Goal: Information Seeking & Learning: Learn about a topic

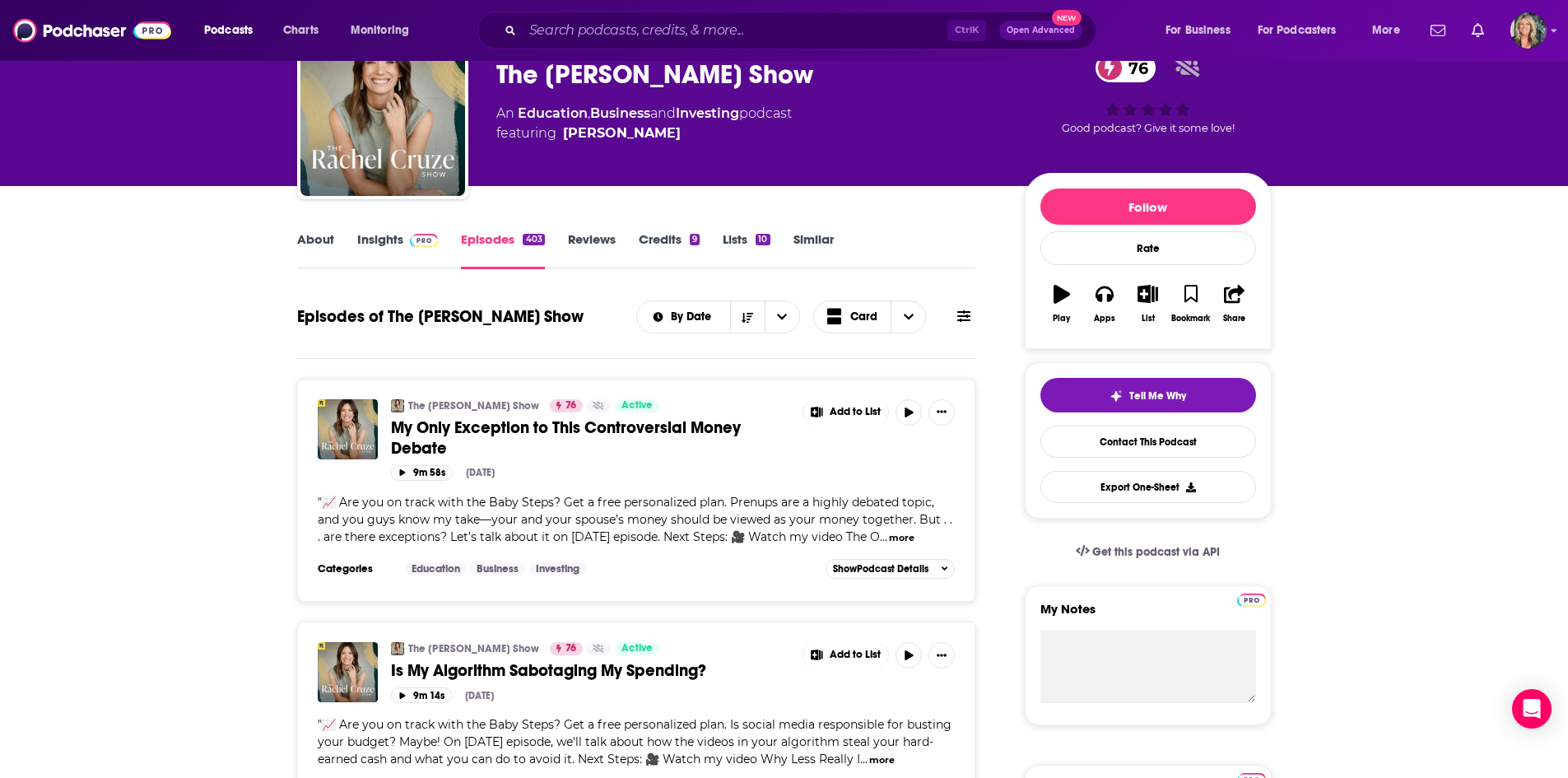
click at [390, 239] on link "Insights" at bounding box center [398, 249] width 82 height 38
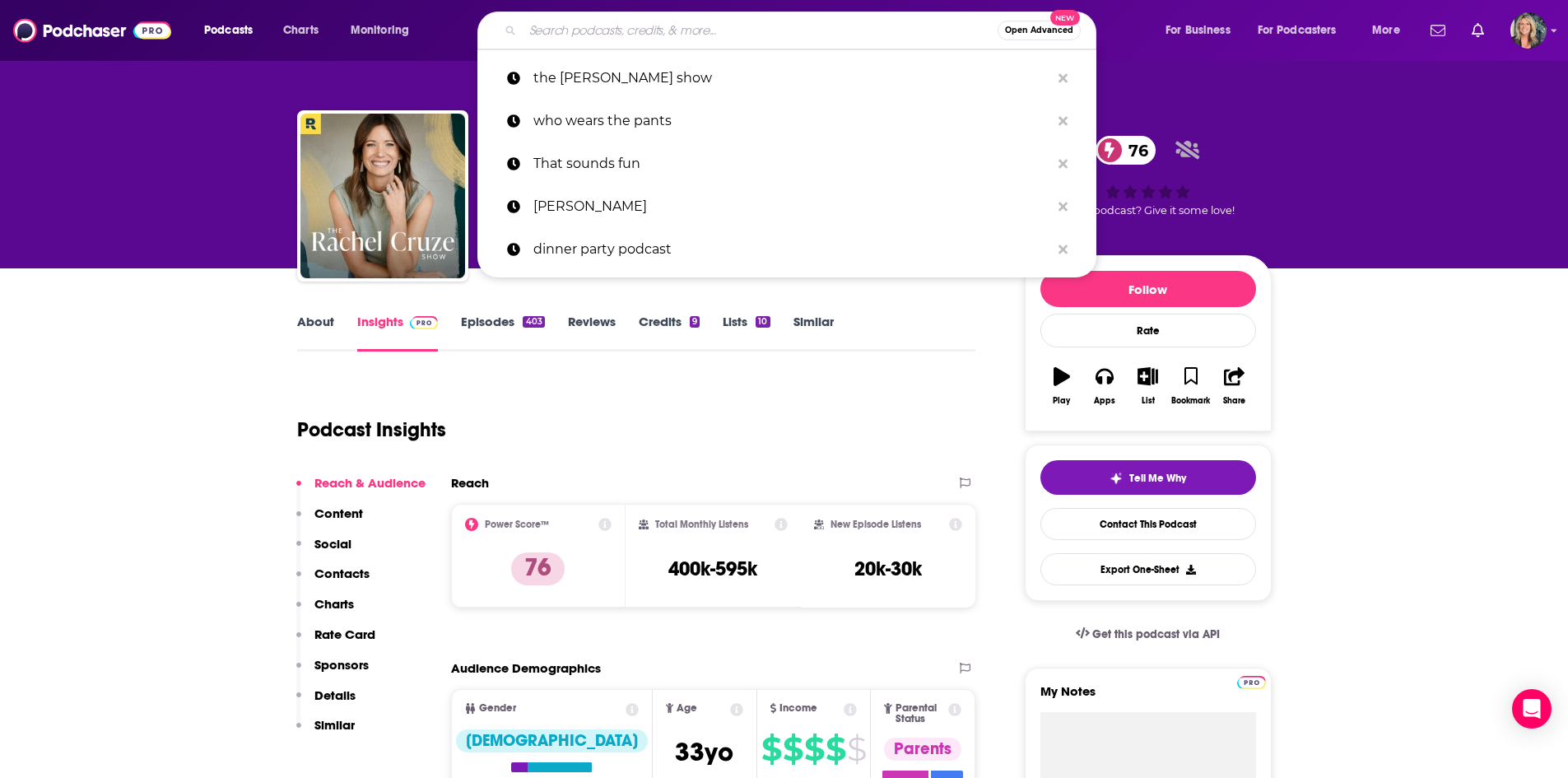
click at [720, 35] on input "Search podcasts, credits, & more..." at bounding box center [761, 30] width 475 height 26
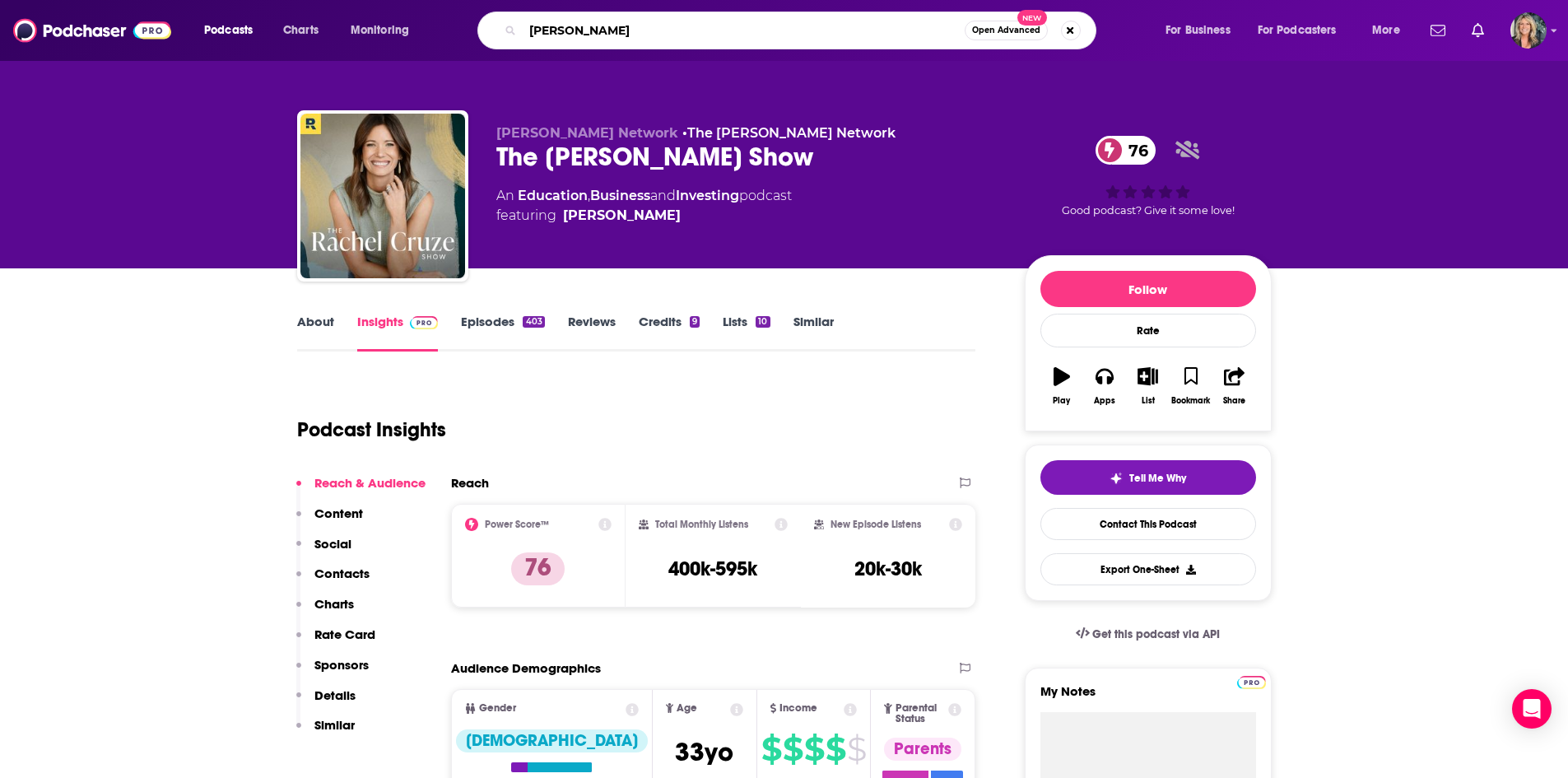
type input "[PERSON_NAME]"
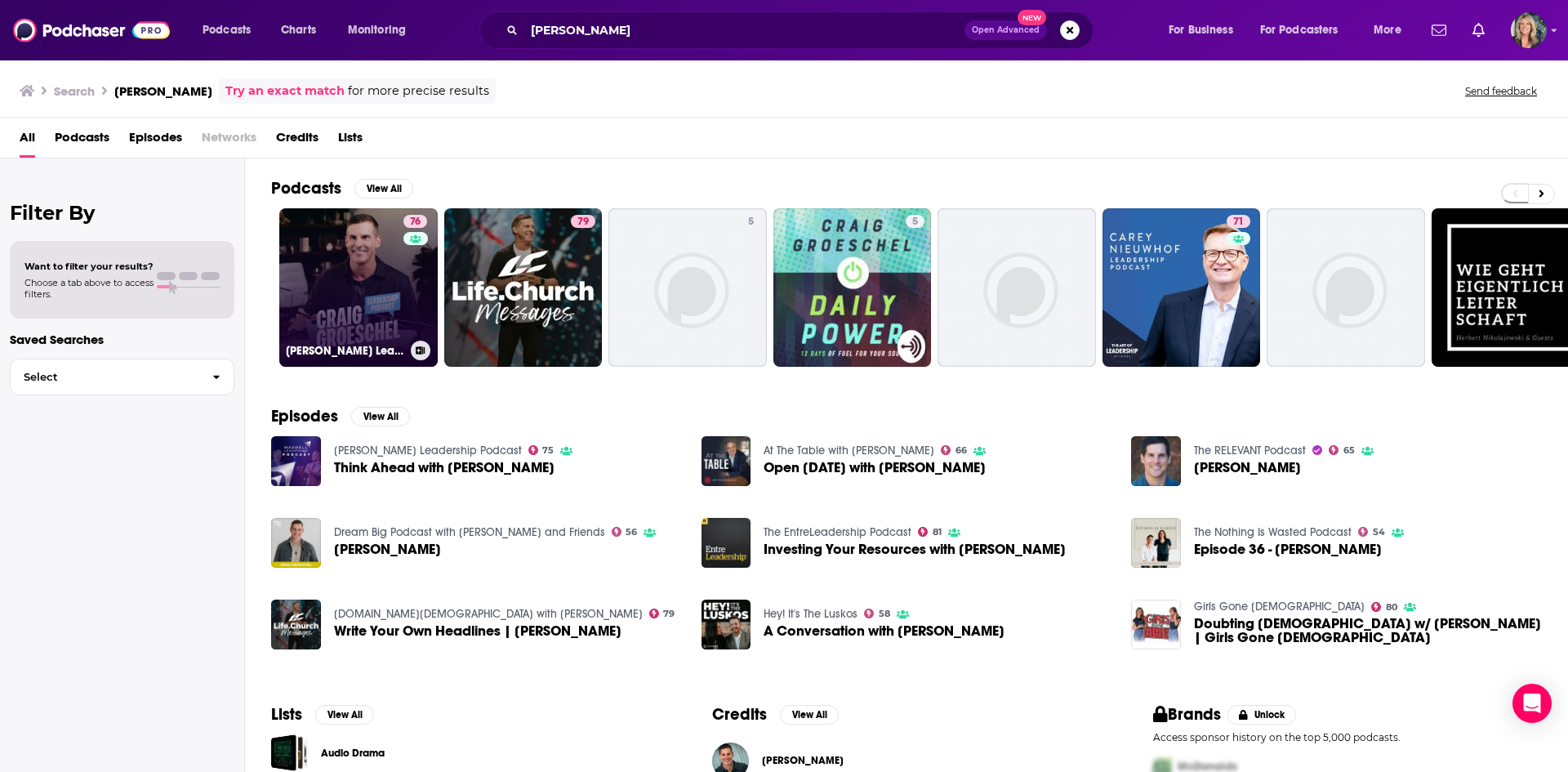
click at [382, 275] on link "76 [PERSON_NAME] Leadership Podcast" at bounding box center [358, 287] width 159 height 159
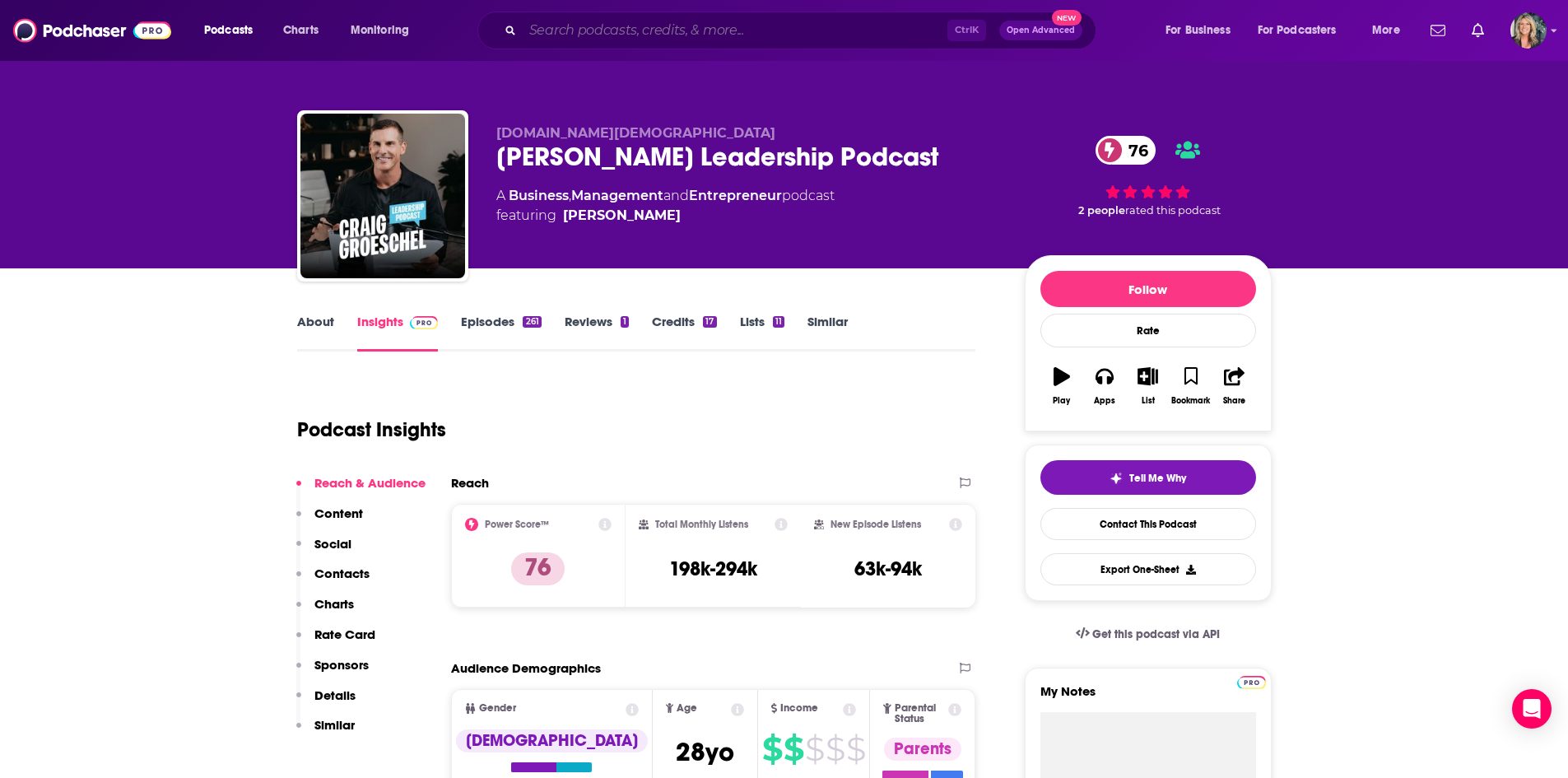
click at [596, 28] on input "Search podcasts, credits, & more..." at bounding box center [735, 30] width 425 height 26
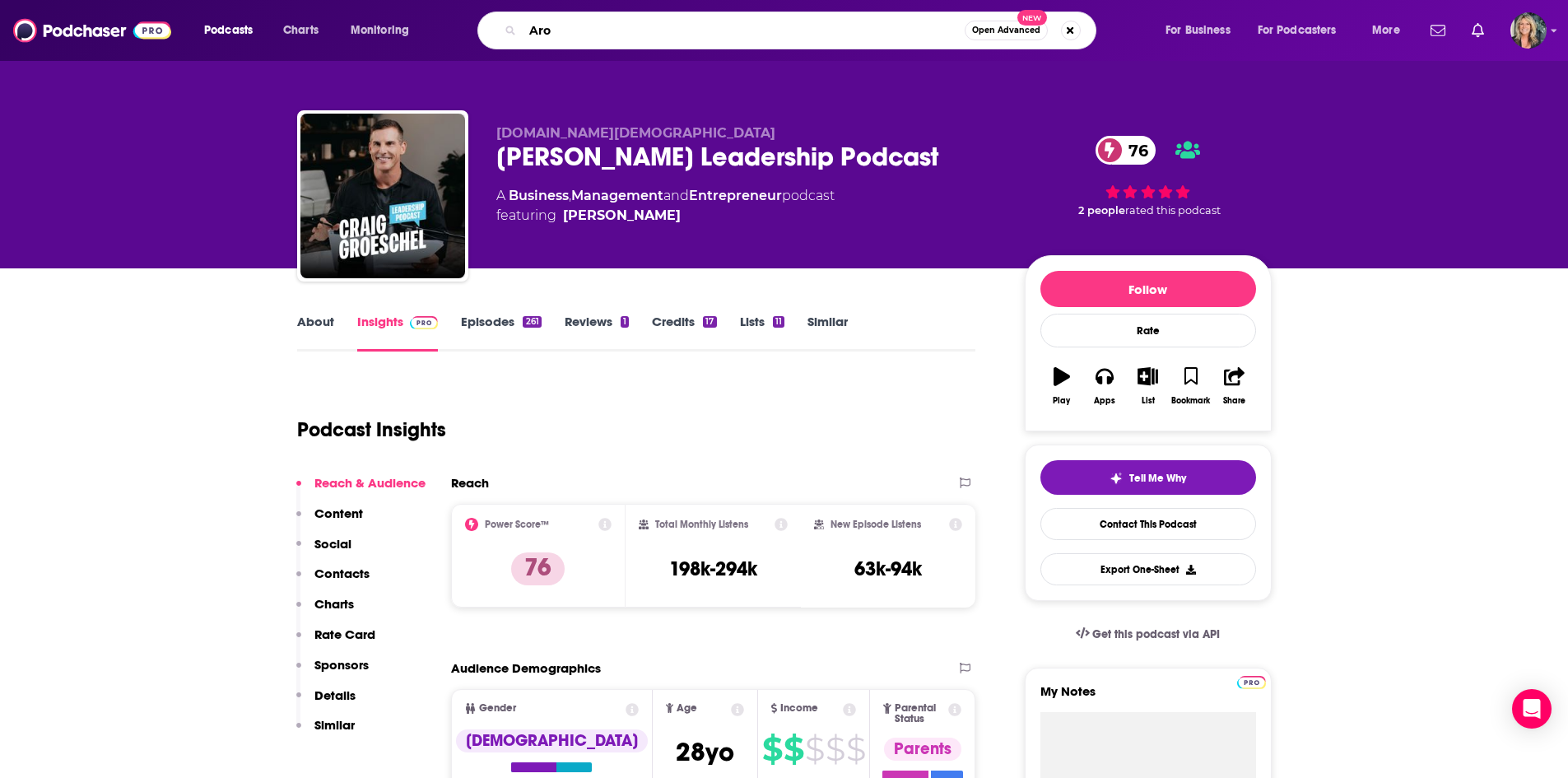
type input "Aro"
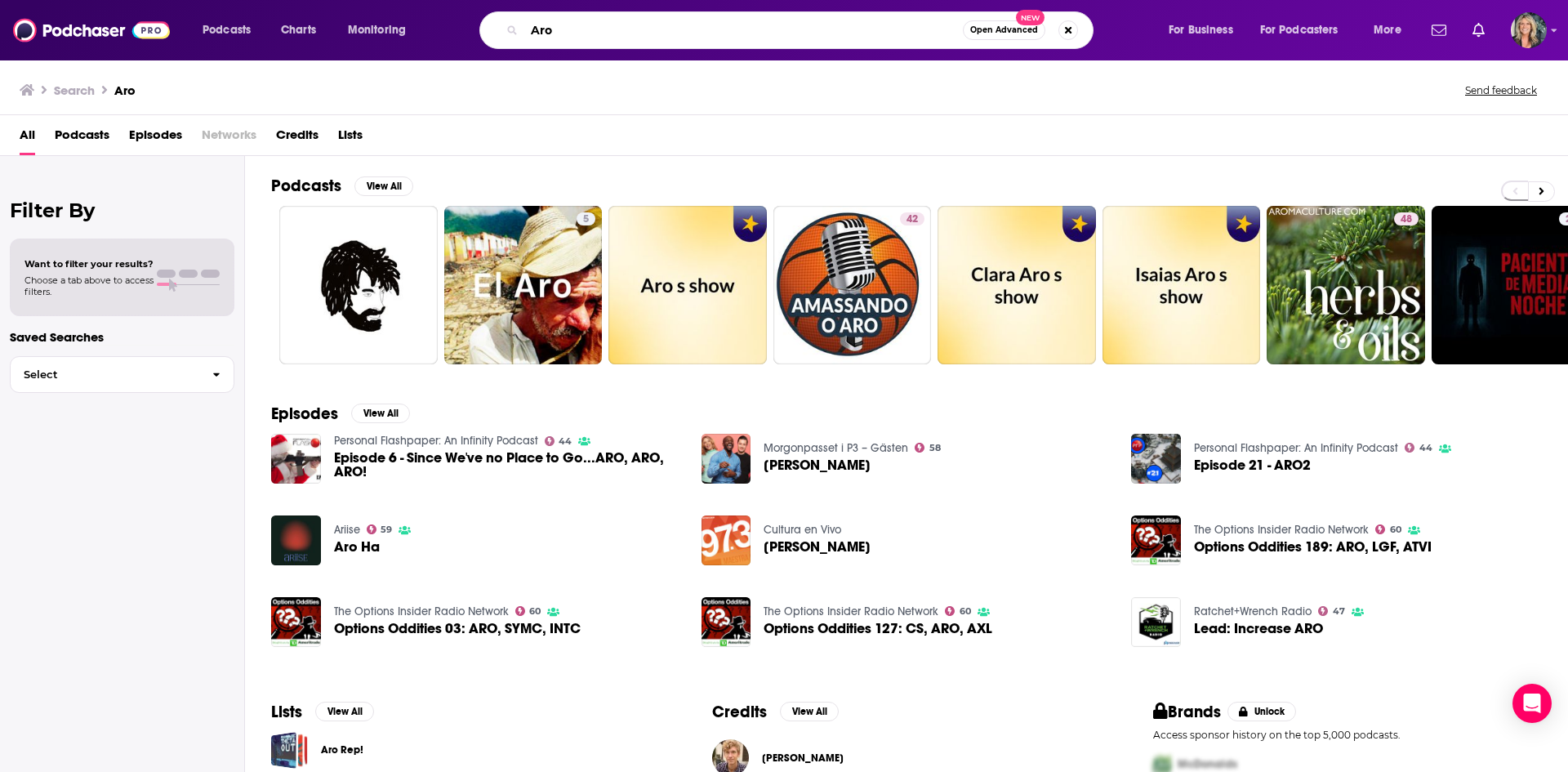
click at [575, 34] on input "Aro" at bounding box center [744, 30] width 439 height 26
drag, startPoint x: 579, startPoint y: 28, endPoint x: 459, endPoint y: 22, distance: 120.1
click at [459, 22] on div "Aro Open Advanced New" at bounding box center [802, 30] width 698 height 38
type input "ARO podcast"
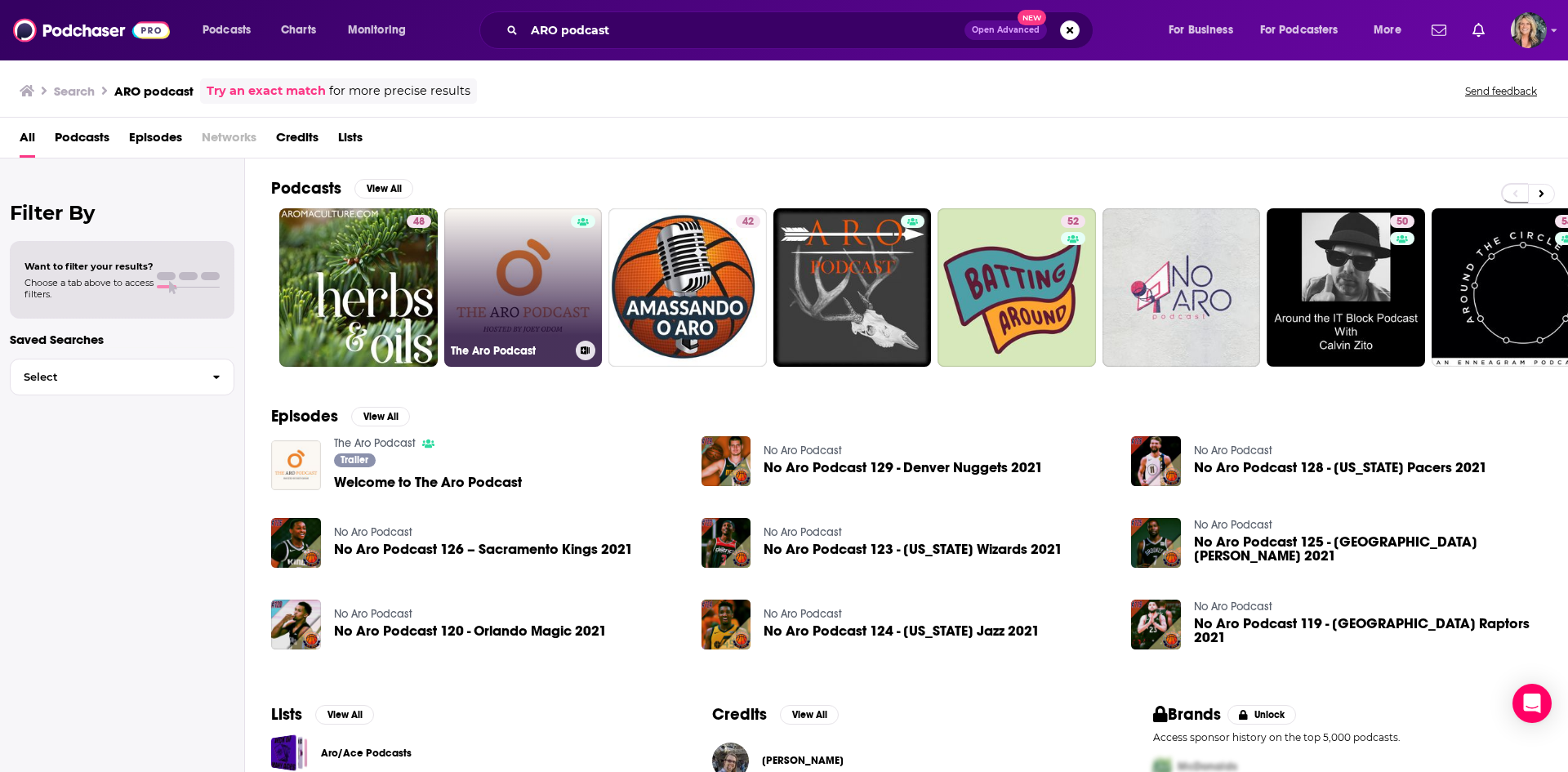
click at [476, 243] on link "The Aro Podcast" at bounding box center [524, 287] width 159 height 159
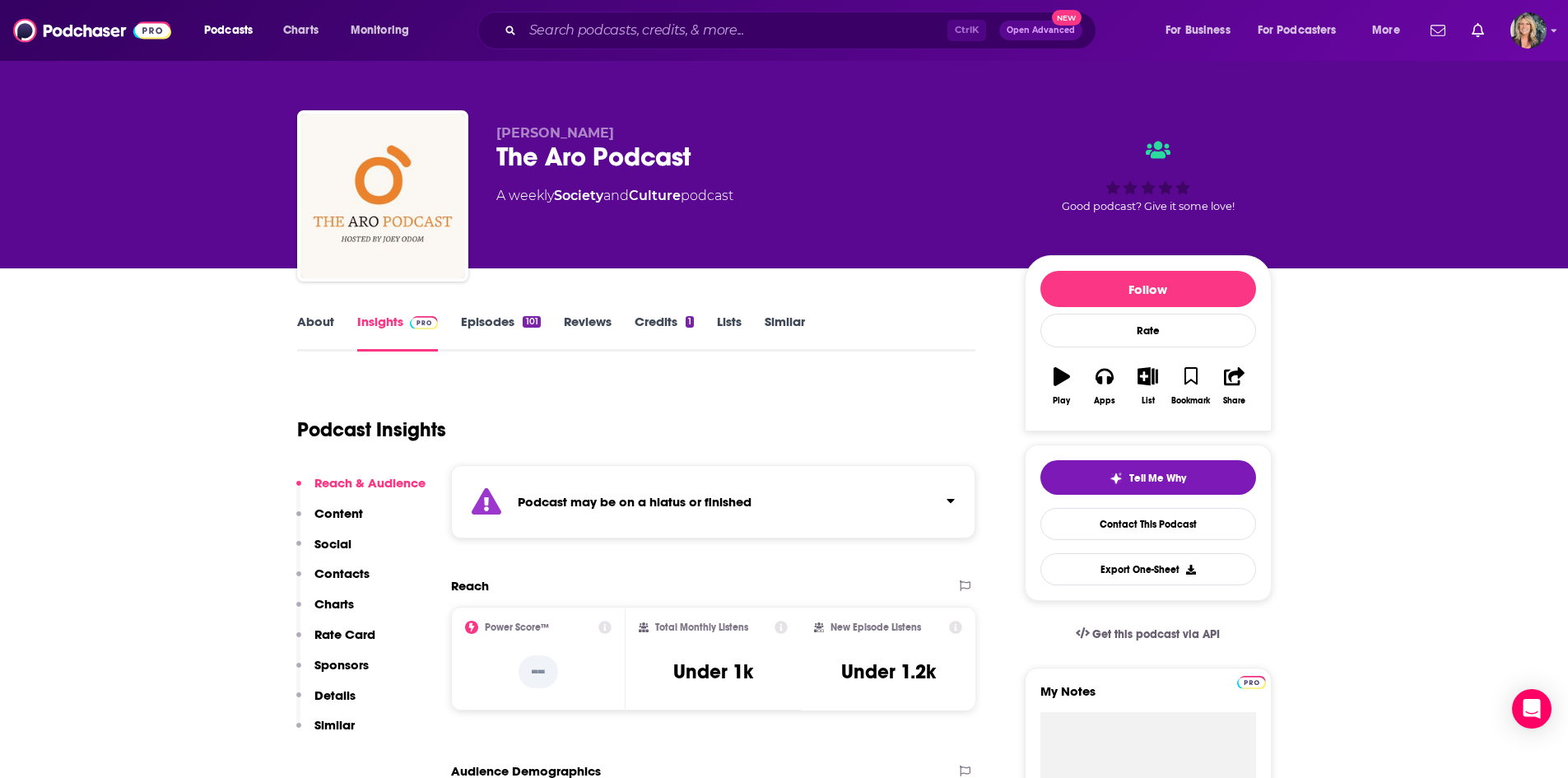
click at [317, 336] on link "About" at bounding box center [315, 332] width 37 height 38
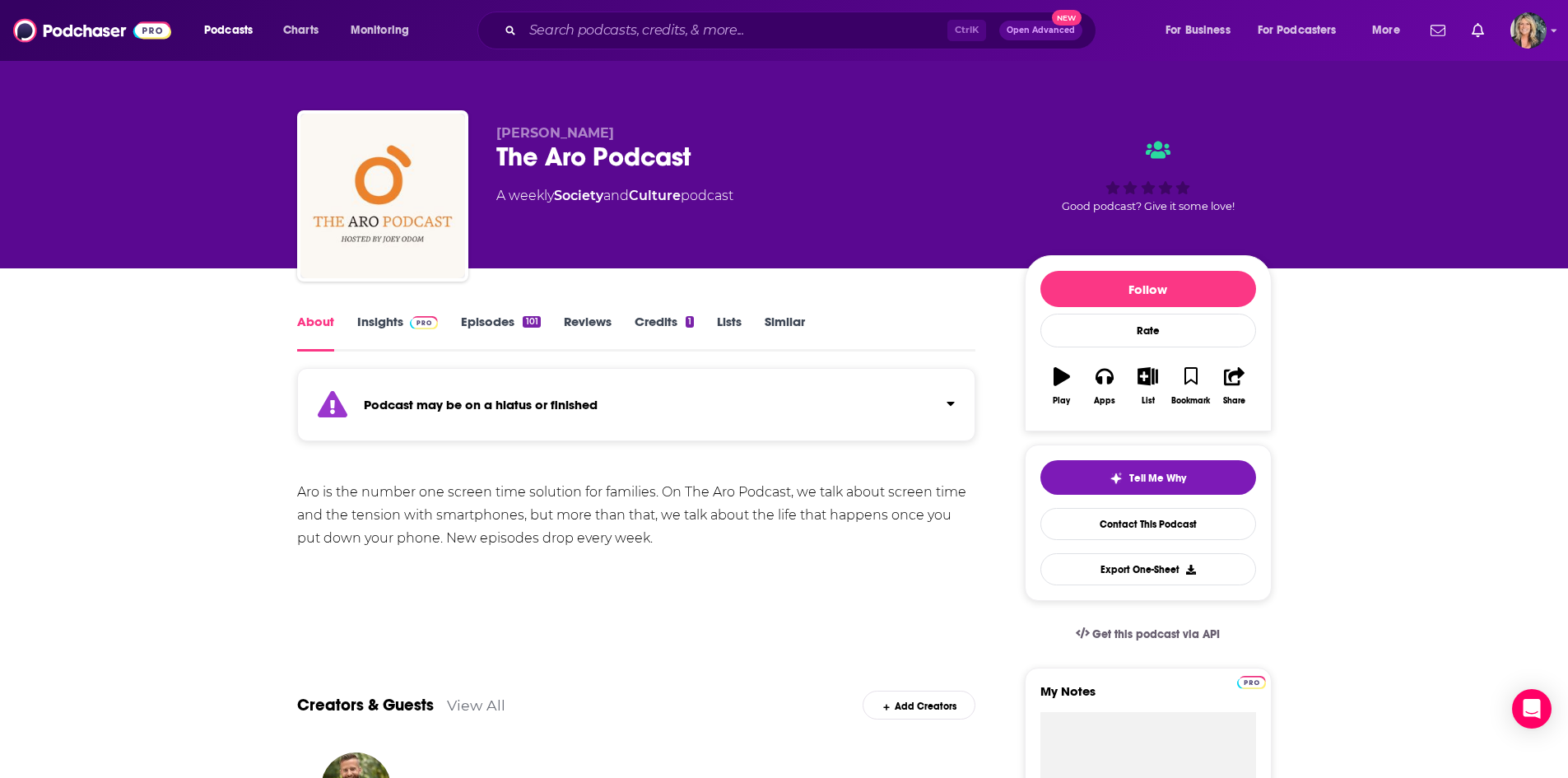
click at [825, 544] on div "Aro is the number one screen time solution for families. On The Aro Podcast, we…" at bounding box center [637, 514] width 679 height 69
click at [813, 551] on div "Aro is the number one screen time solution for families. On The Aro Podcast, we…" at bounding box center [637, 537] width 679 height 115
click at [391, 322] on link "Insights" at bounding box center [398, 332] width 82 height 38
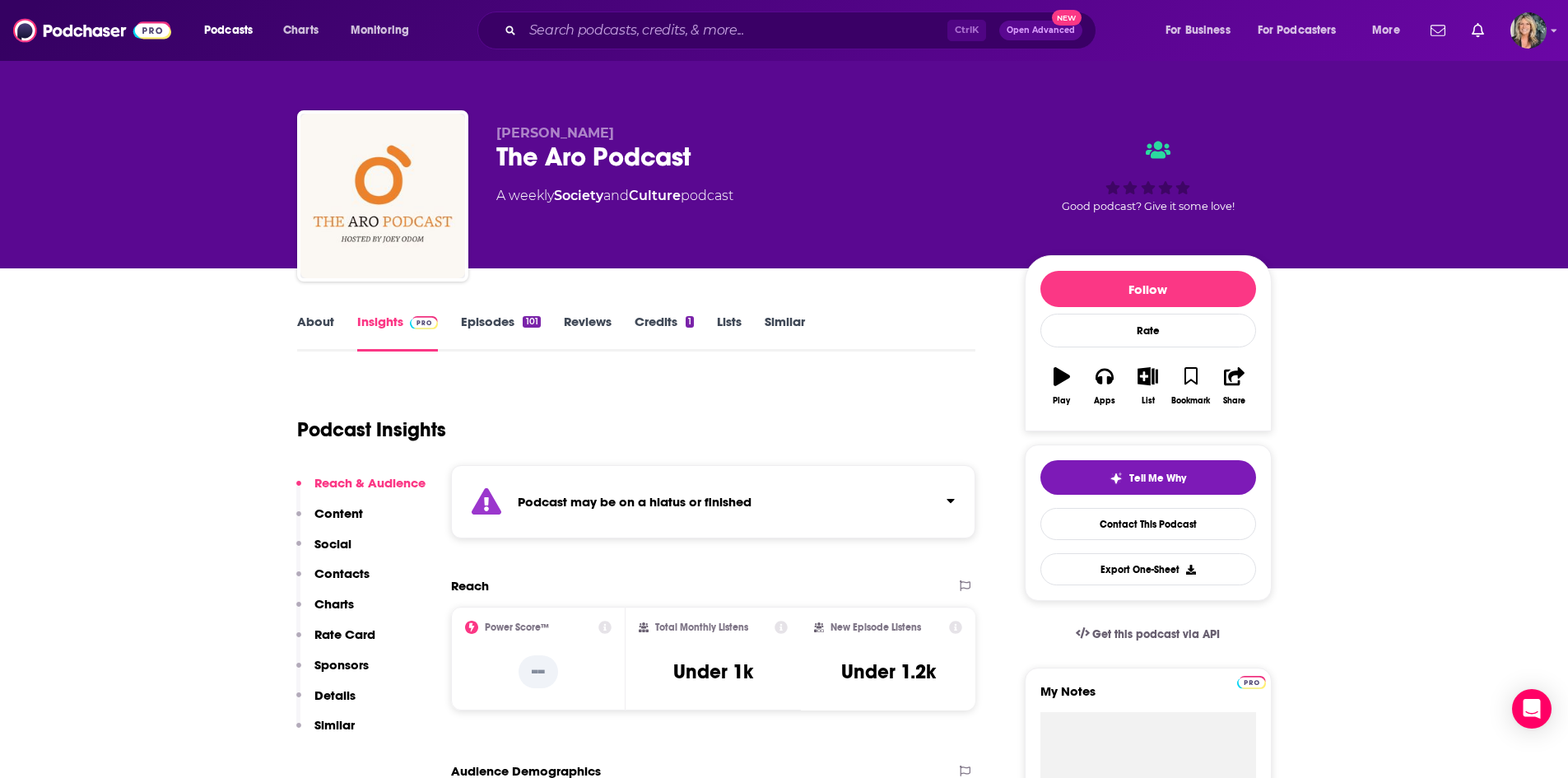
click at [509, 332] on link "Episodes 101" at bounding box center [500, 332] width 79 height 38
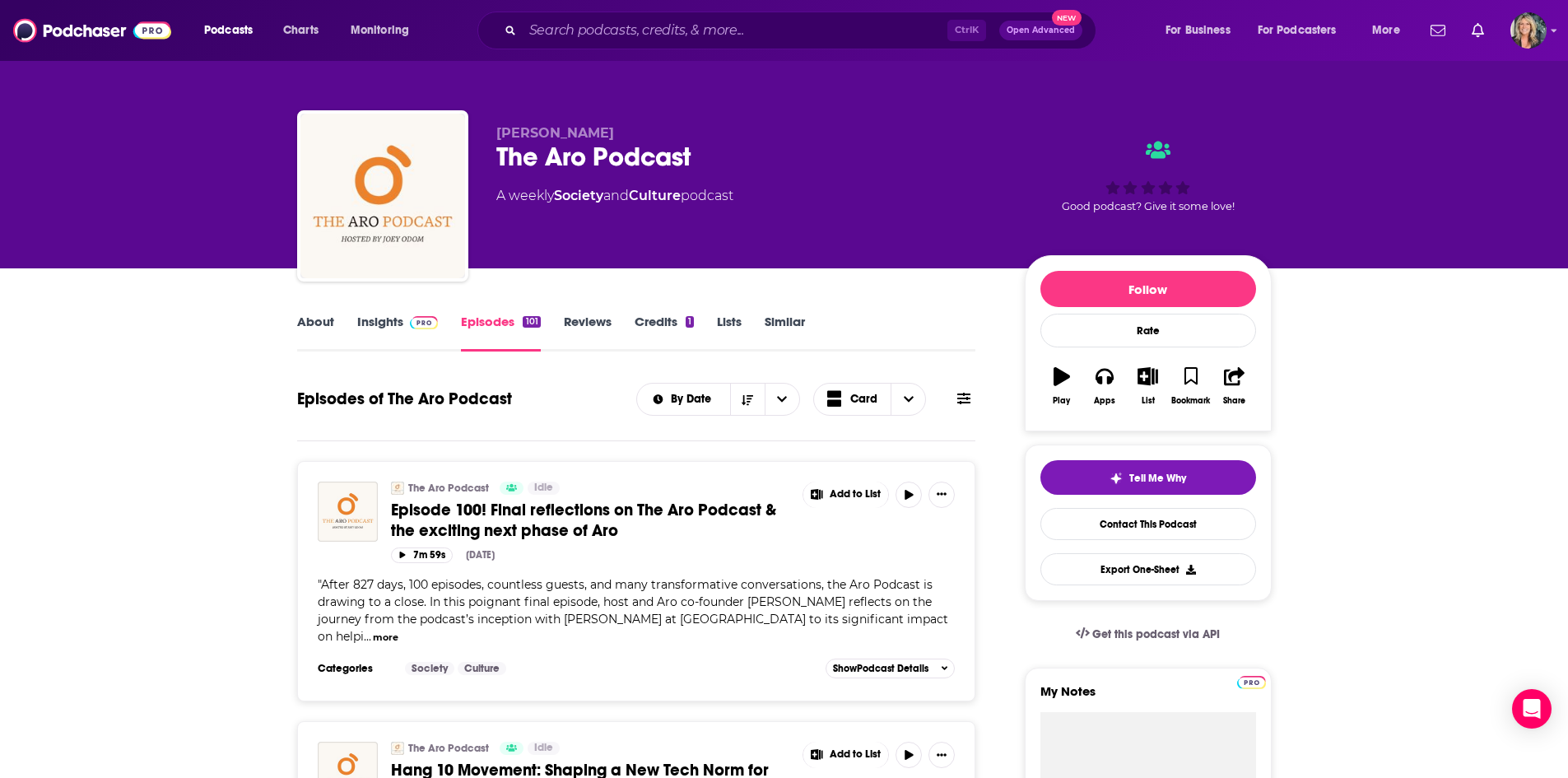
click at [399, 631] on button "more" at bounding box center [385, 637] width 25 height 14
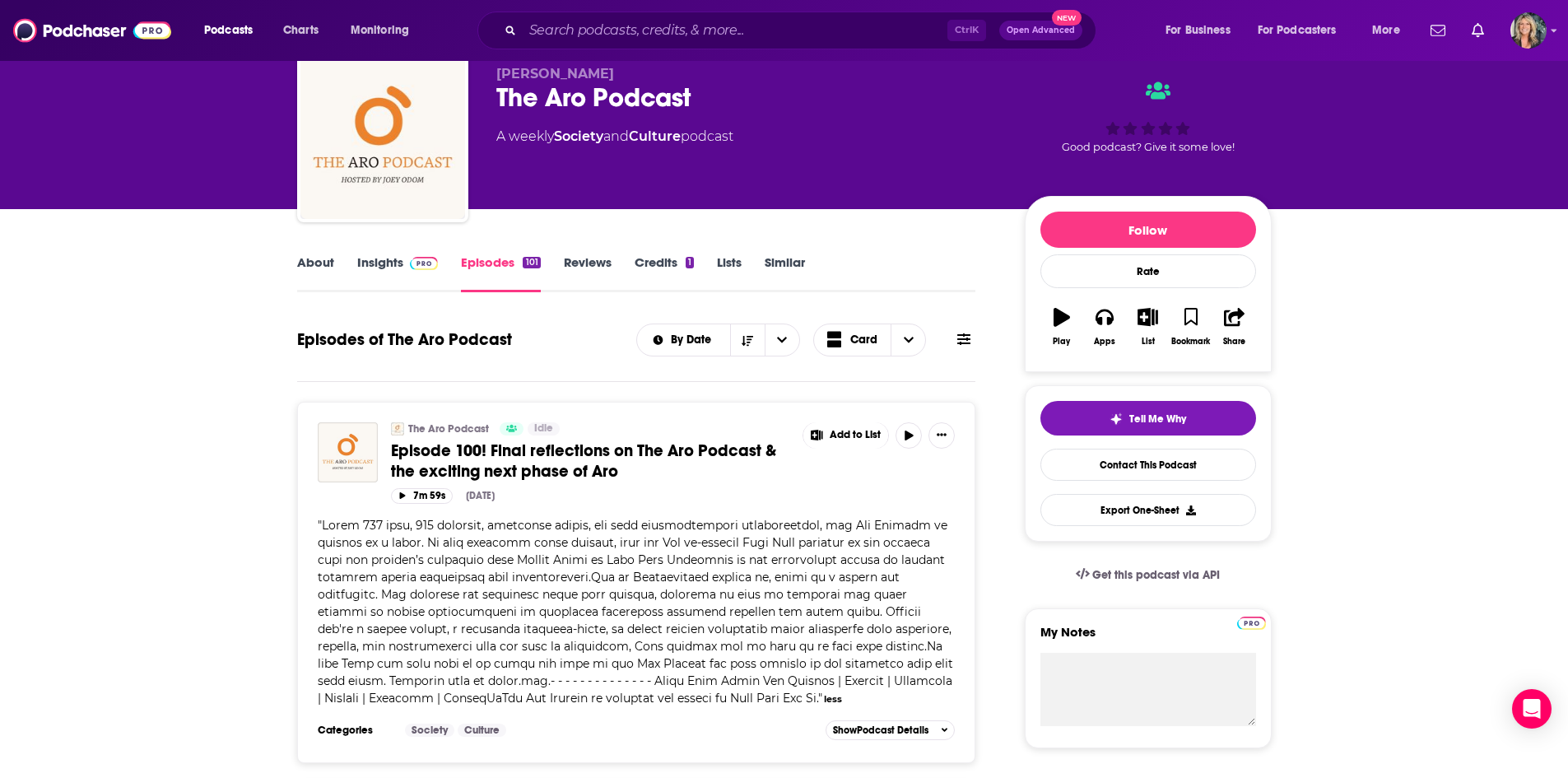
scroll to position [165, 0]
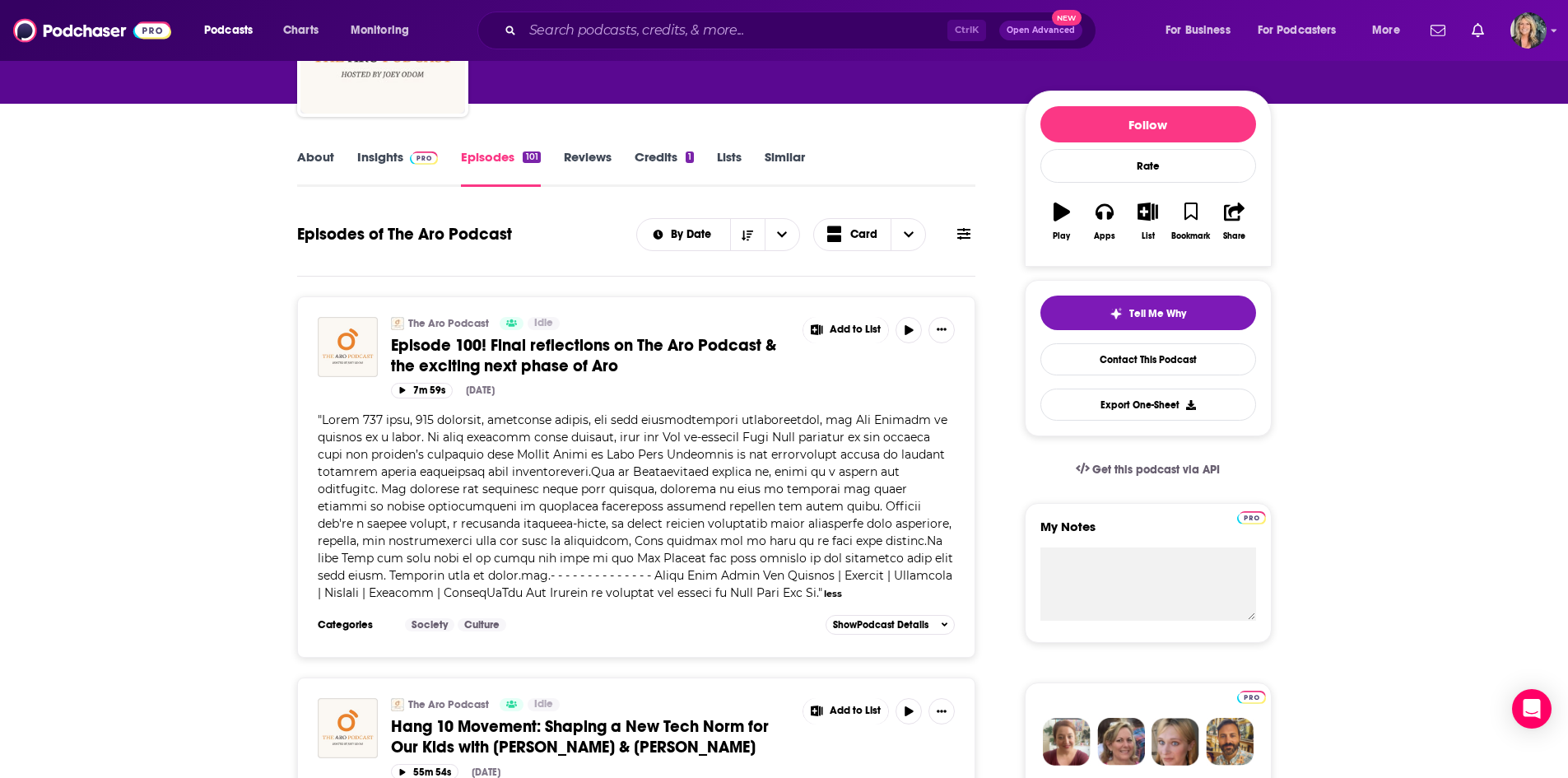
click at [574, 19] on input "Search podcasts, credits, & more..." at bounding box center [735, 30] width 425 height 26
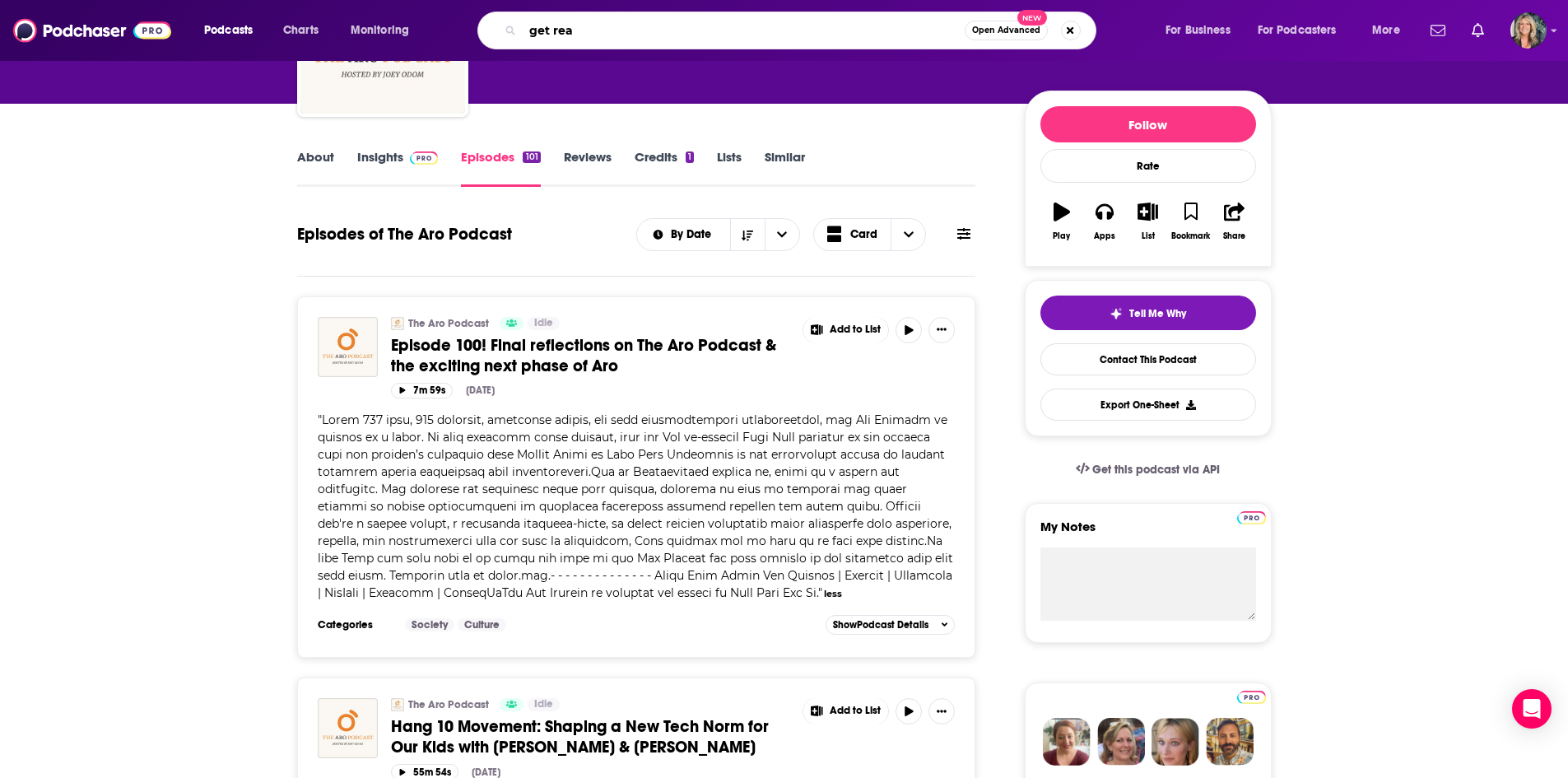
type input "get real"
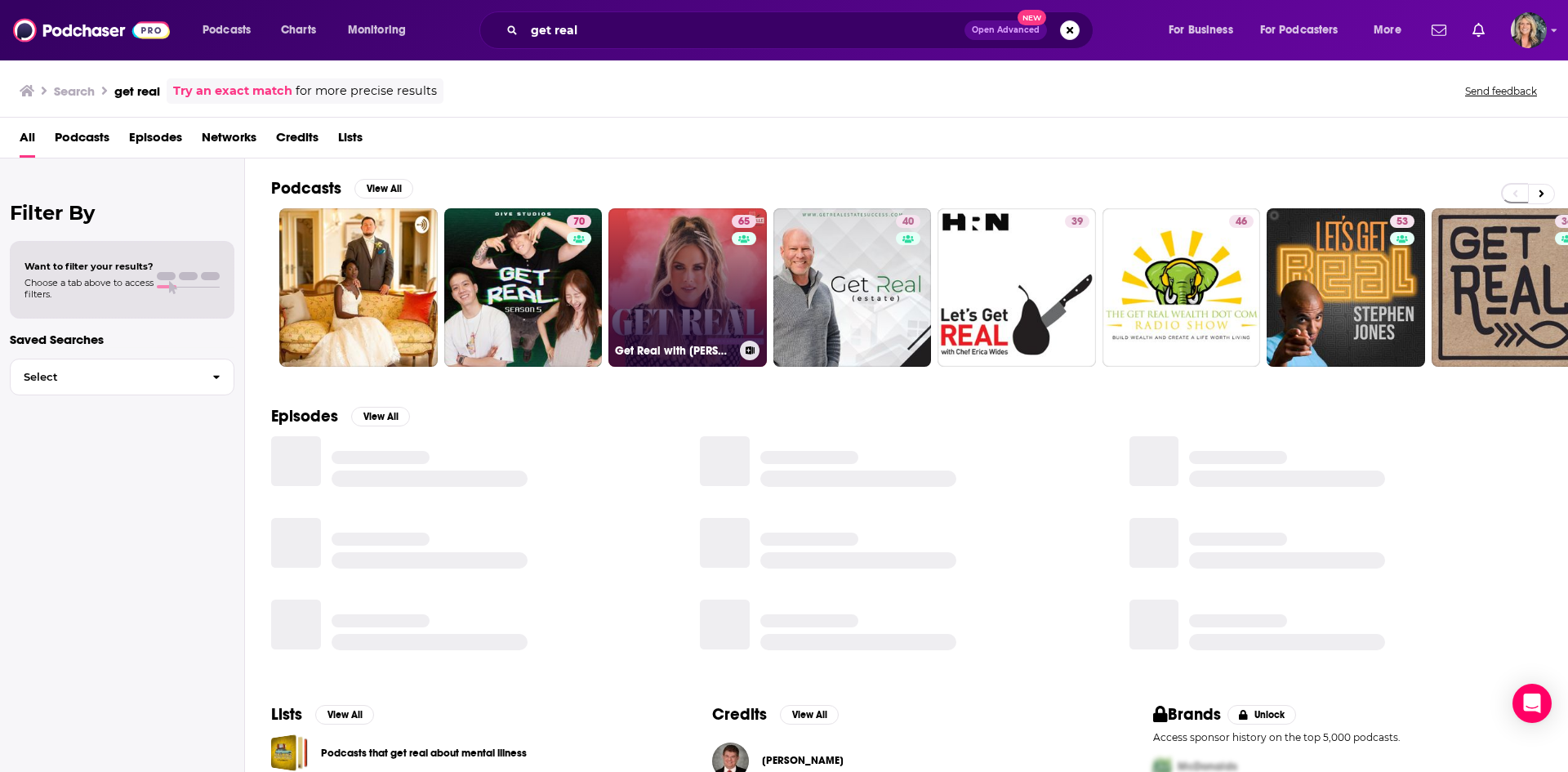
click at [702, 249] on link "65 Get Real with [PERSON_NAME]" at bounding box center [687, 287] width 159 height 159
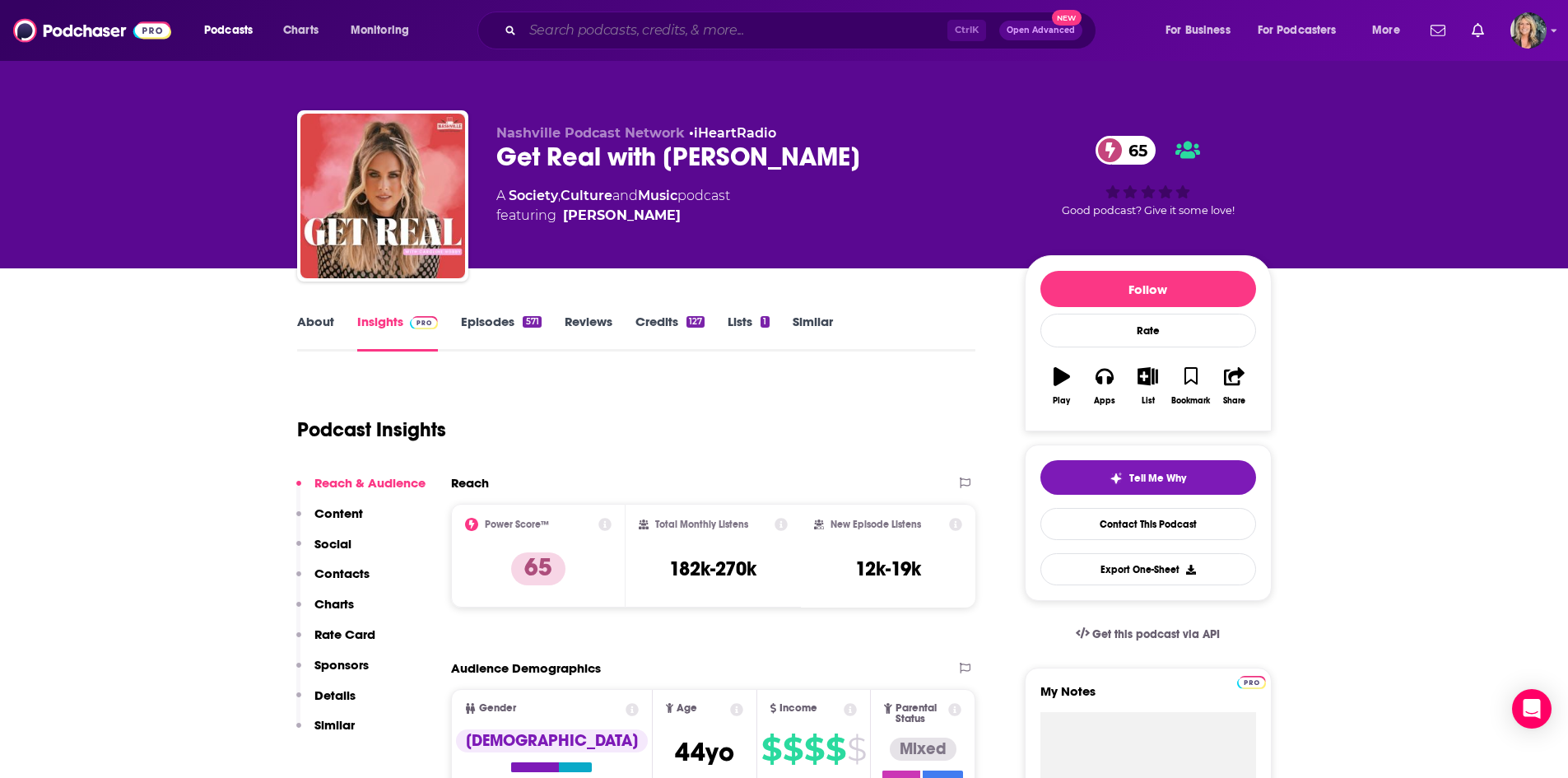
click at [584, 35] on input "Search podcasts, credits, & more..." at bounding box center [735, 30] width 425 height 26
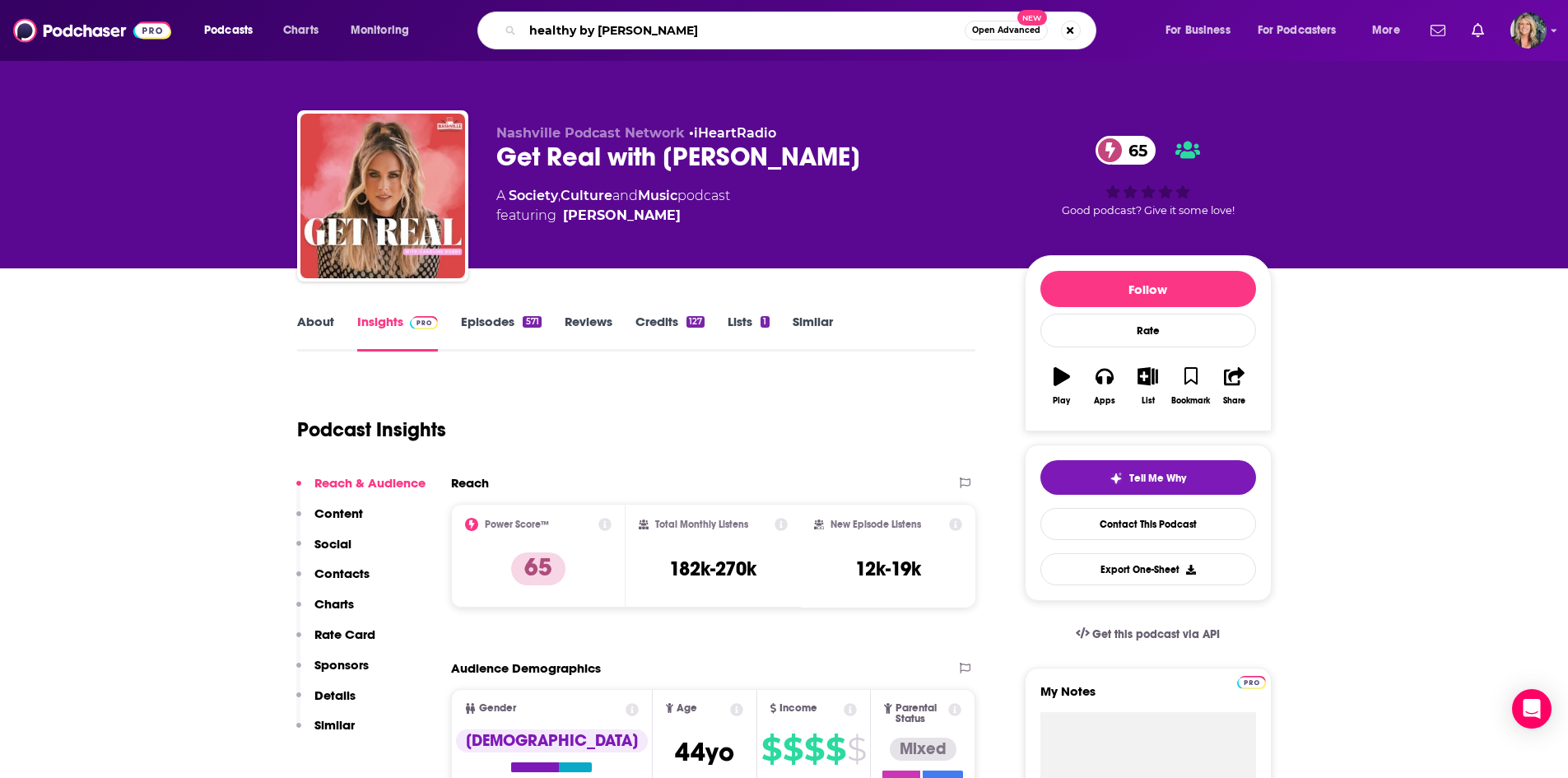
type input "healthy by [PERSON_NAME]"
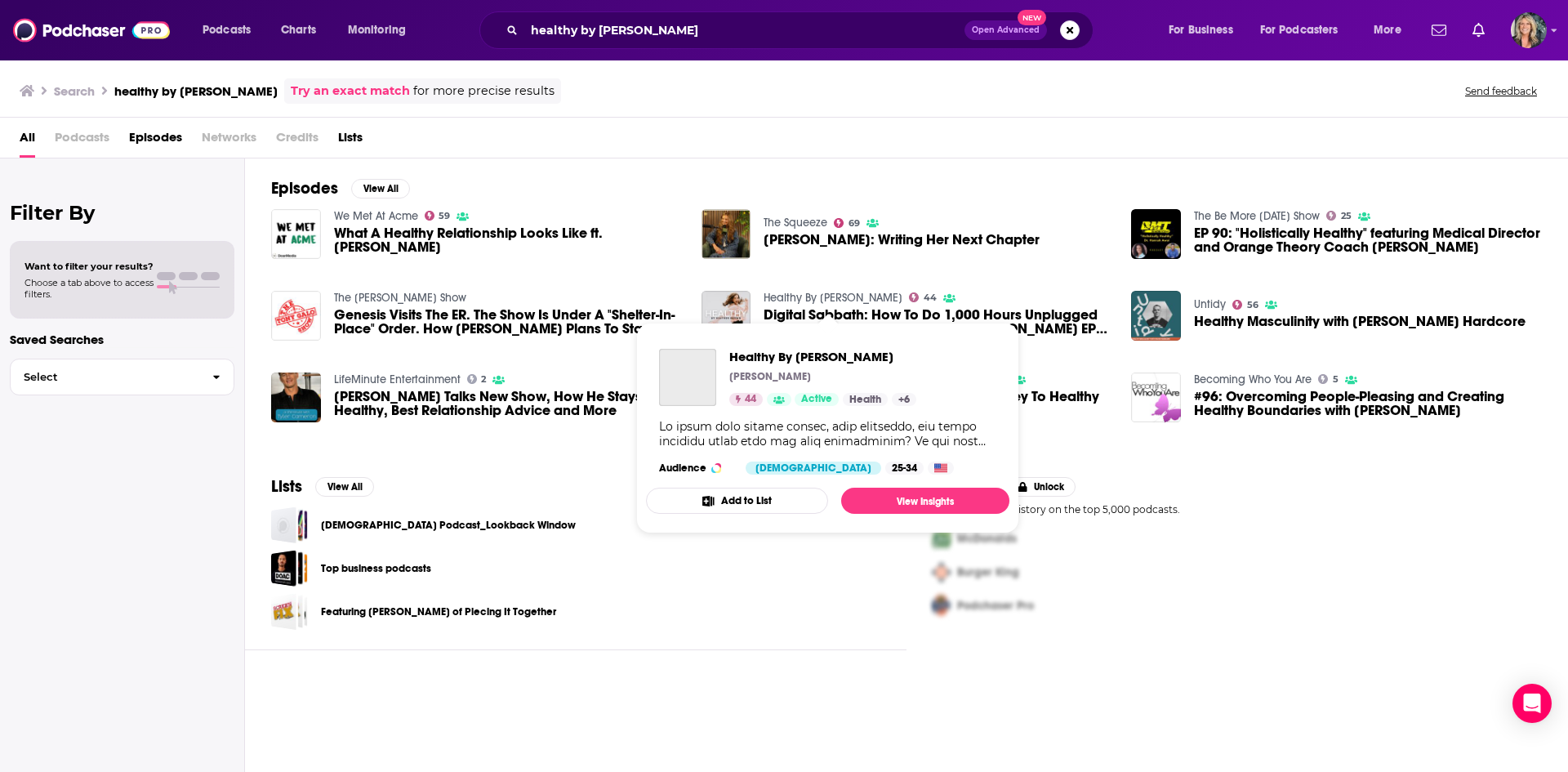
click at [861, 294] on link "Healthy By [PERSON_NAME]" at bounding box center [833, 297] width 139 height 13
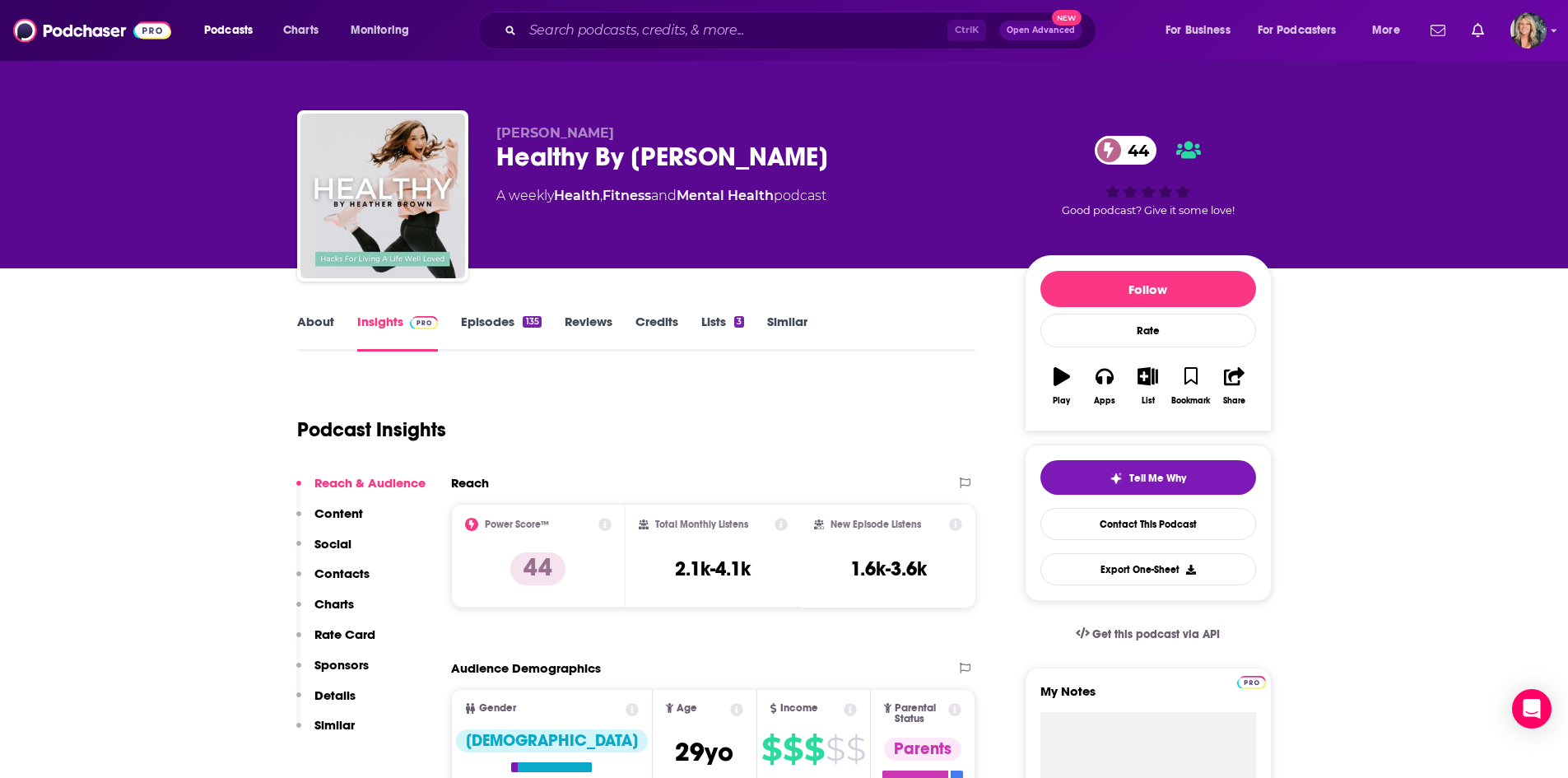
click at [299, 333] on link "About" at bounding box center [315, 332] width 37 height 38
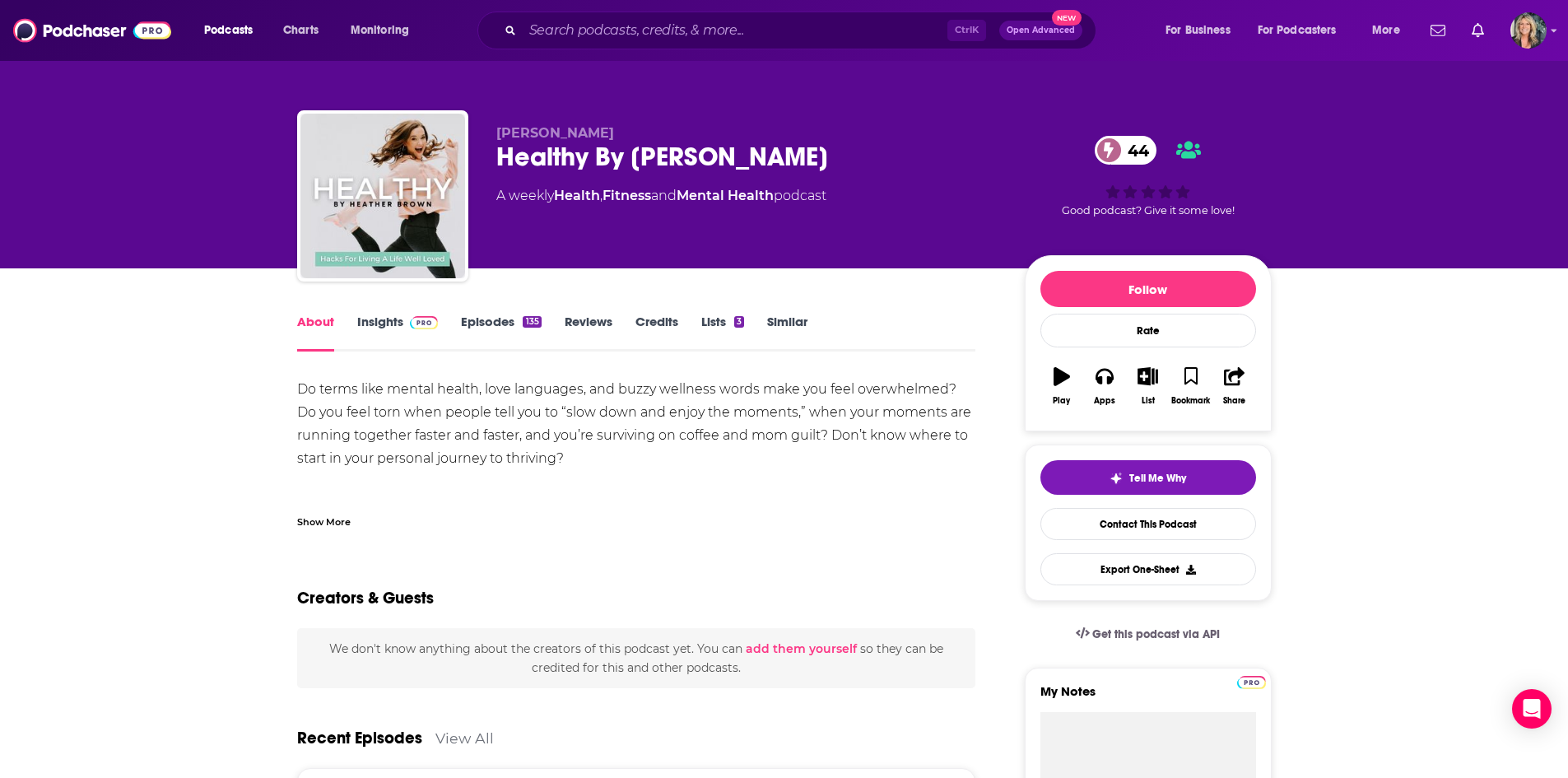
click at [337, 527] on div "Show More" at bounding box center [323, 521] width 53 height 16
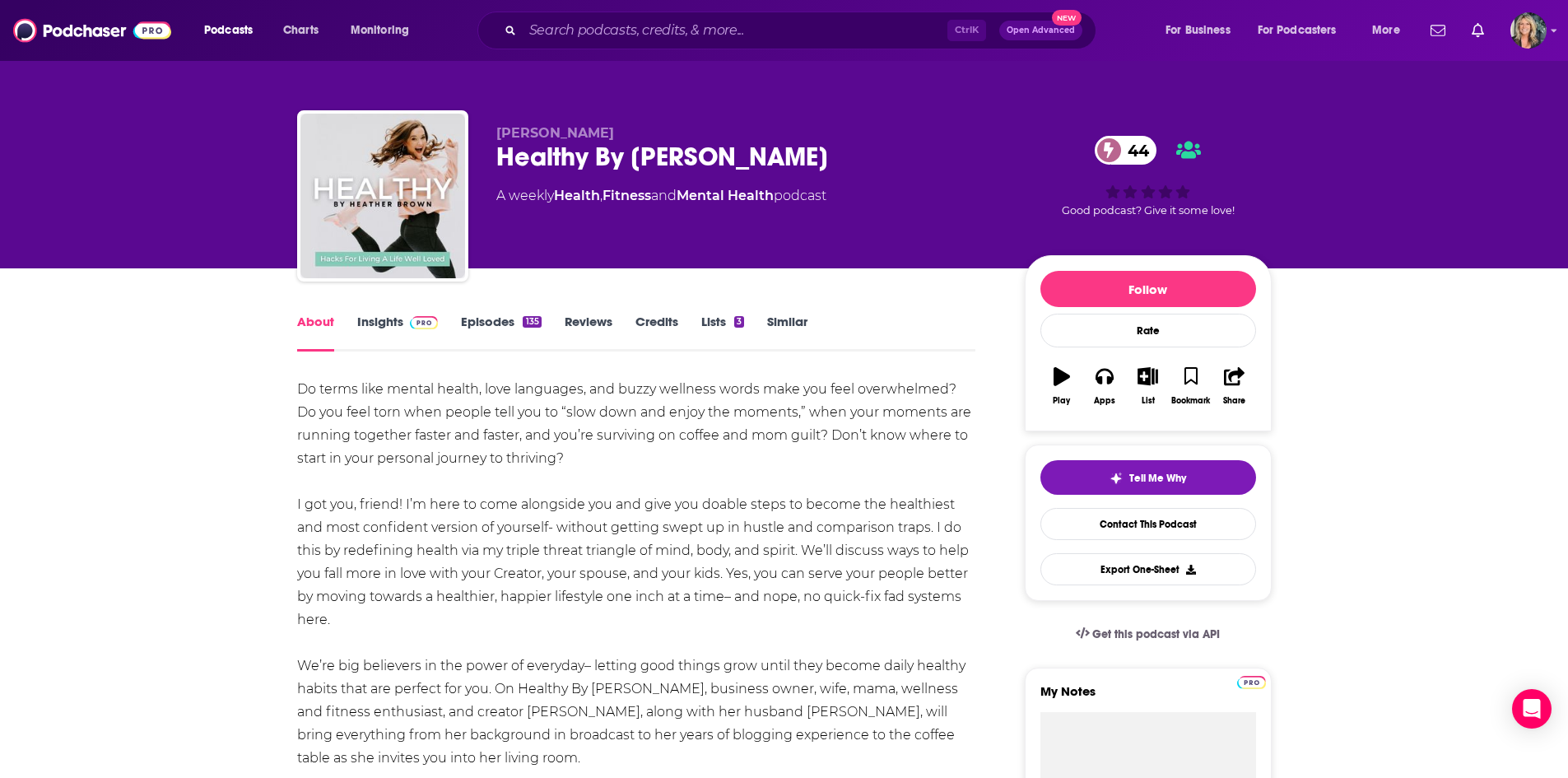
click at [377, 320] on link "Insights" at bounding box center [398, 332] width 82 height 38
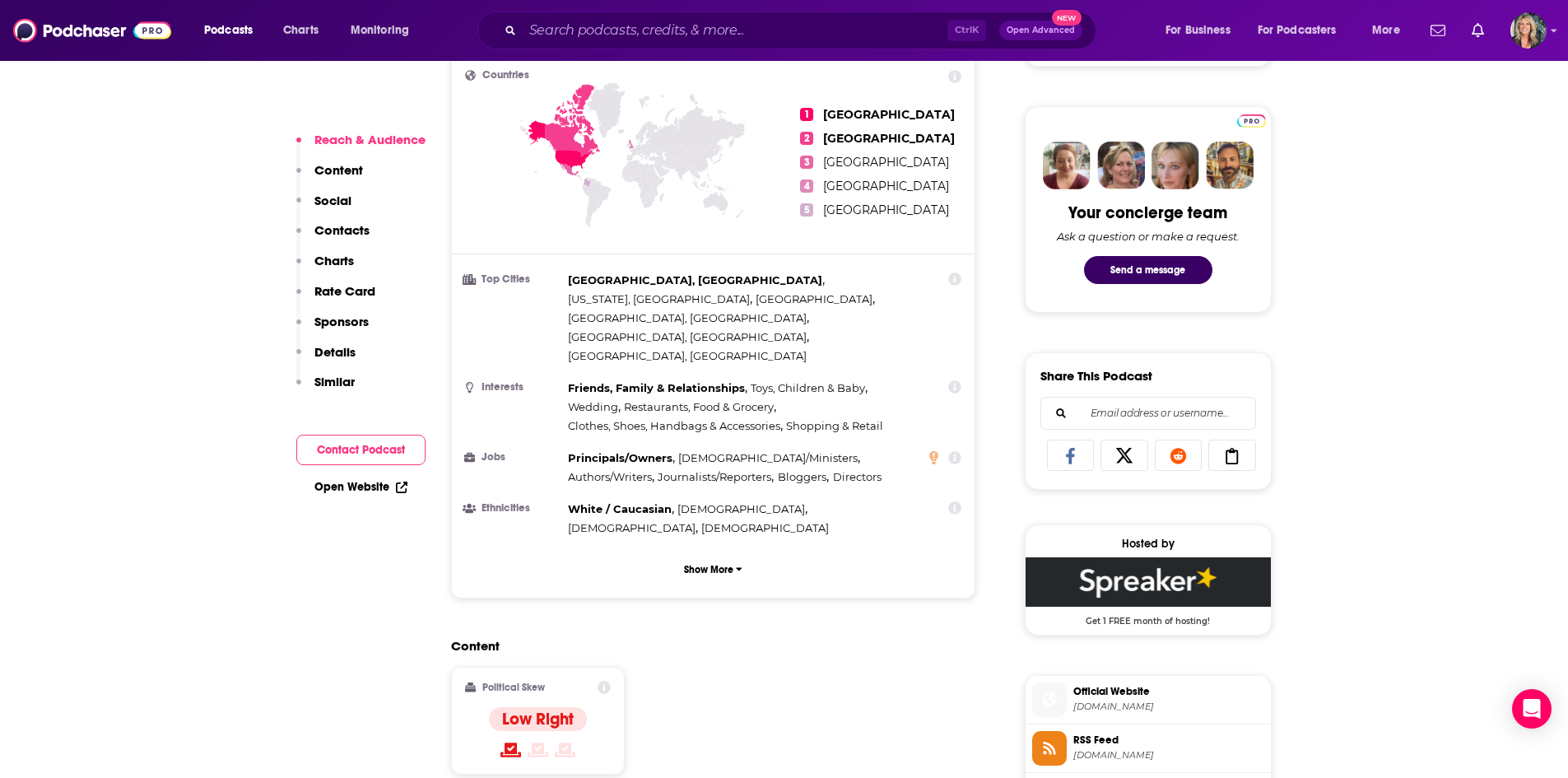
scroll to position [1070, 0]
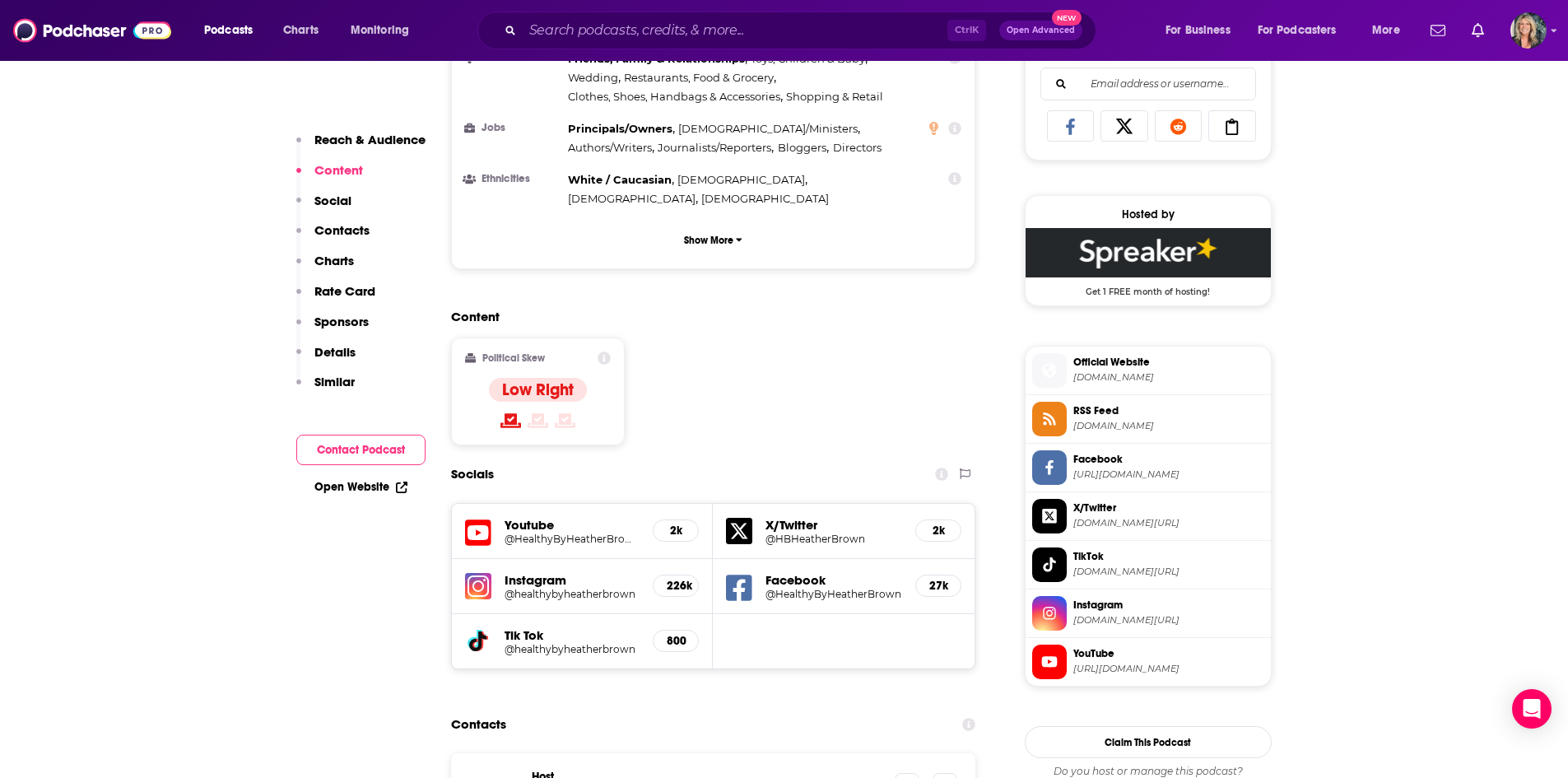
click at [572, 588] on h5 "@healthybyheatherbrown" at bounding box center [572, 594] width 136 height 13
